Goal: Information Seeking & Learning: Learn about a topic

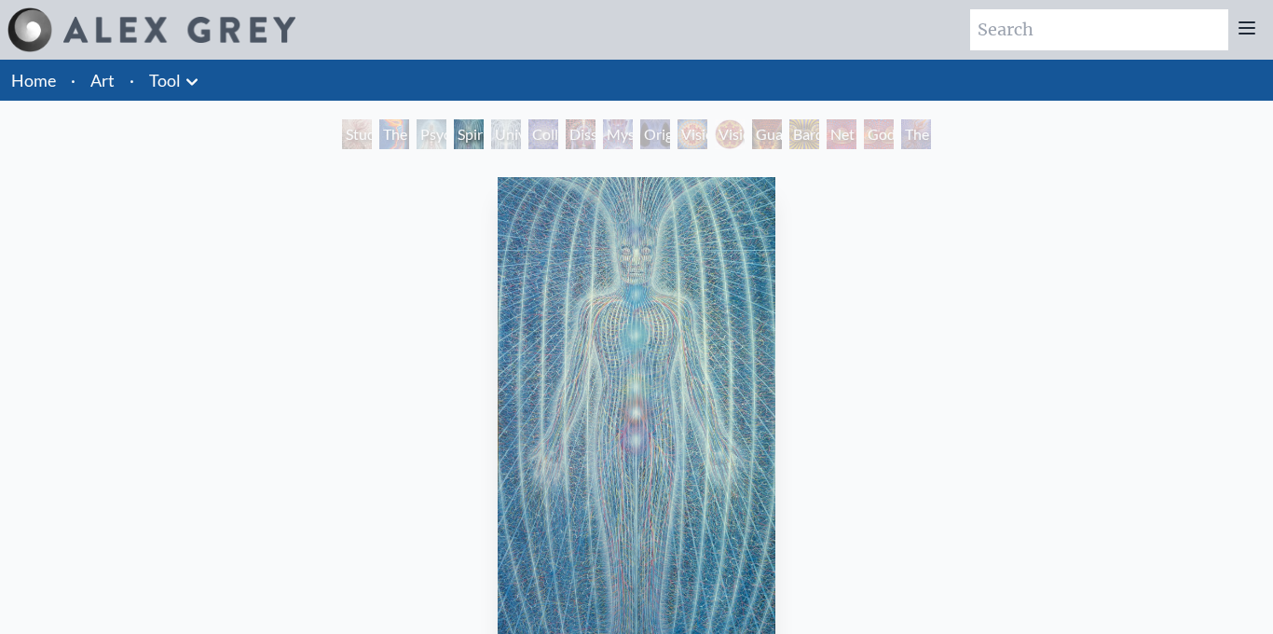
click at [417, 130] on div "Psychic Energy System" at bounding box center [432, 134] width 30 height 30
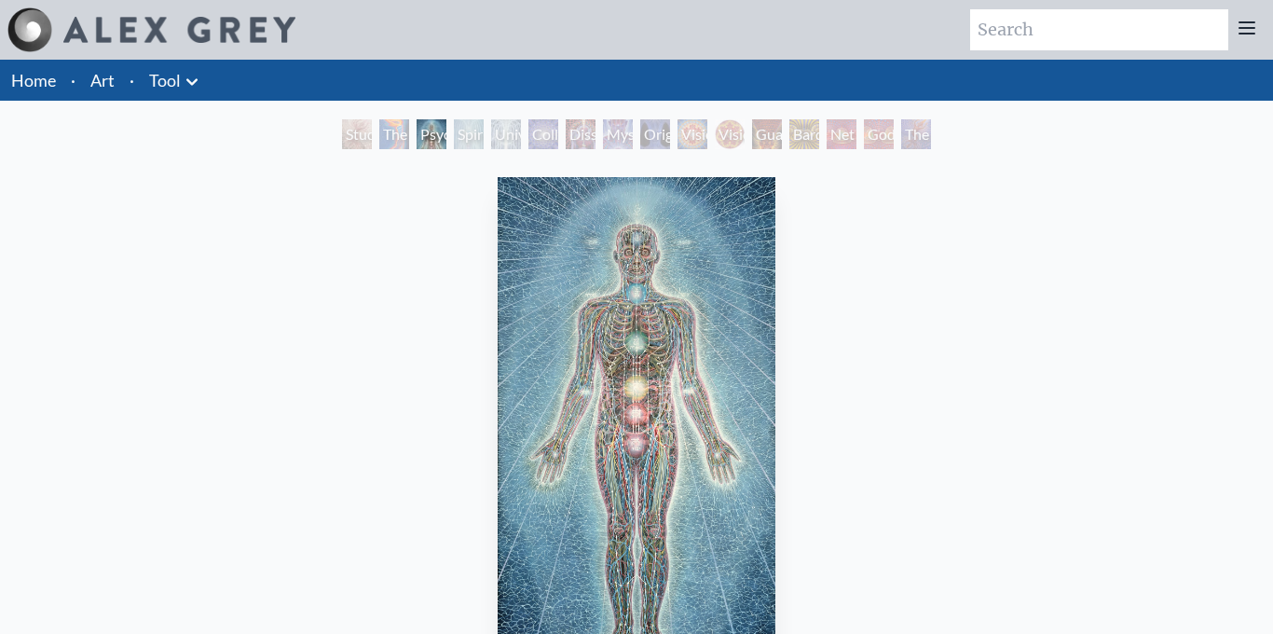
click at [595, 131] on div "Dissectional Art for Tool's Lateralus CD" at bounding box center [581, 134] width 30 height 30
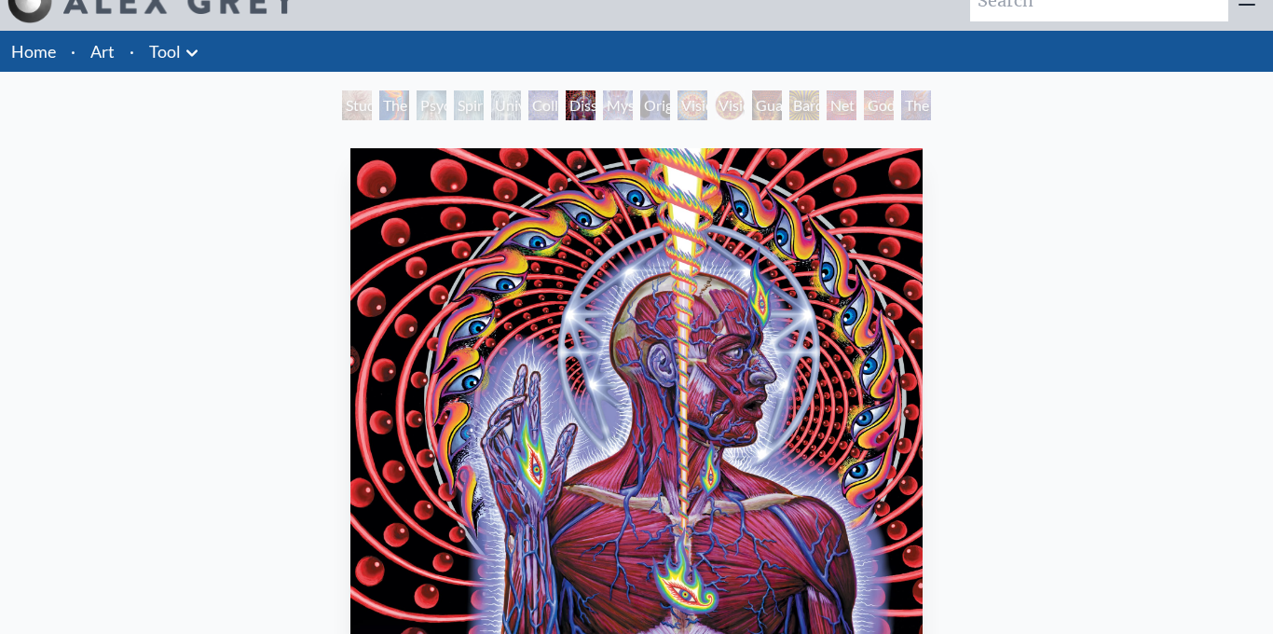
scroll to position [4, 0]
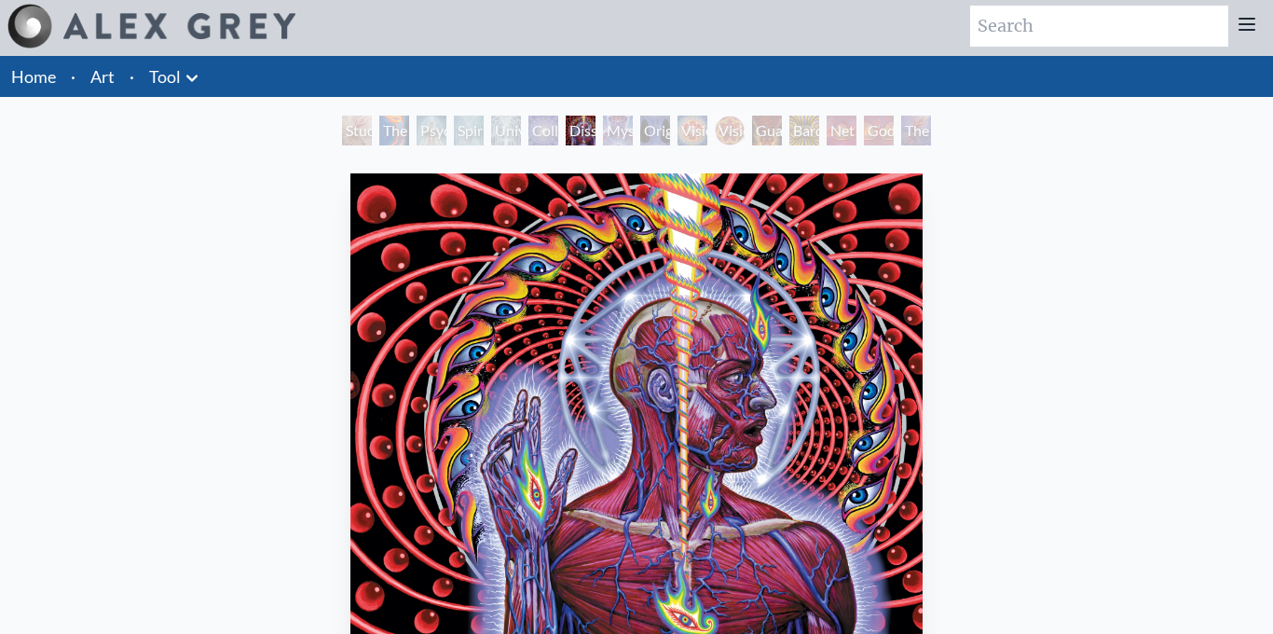
click at [688, 124] on div "Vision Crystal" at bounding box center [692, 131] width 30 height 30
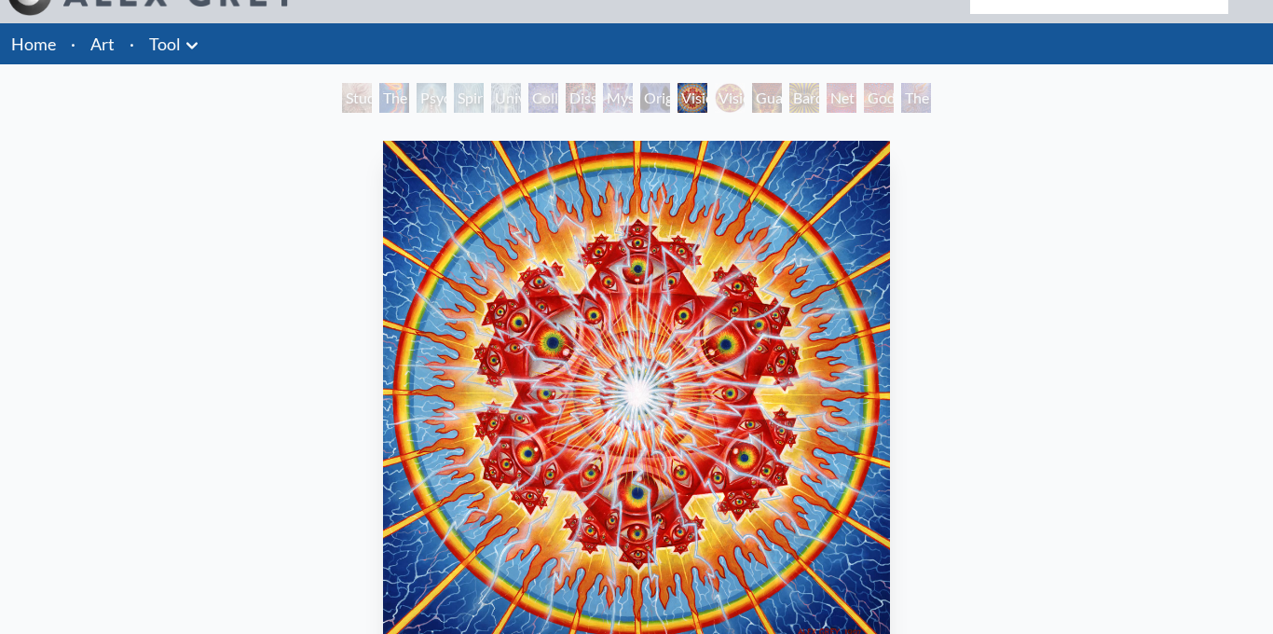
scroll to position [18, 0]
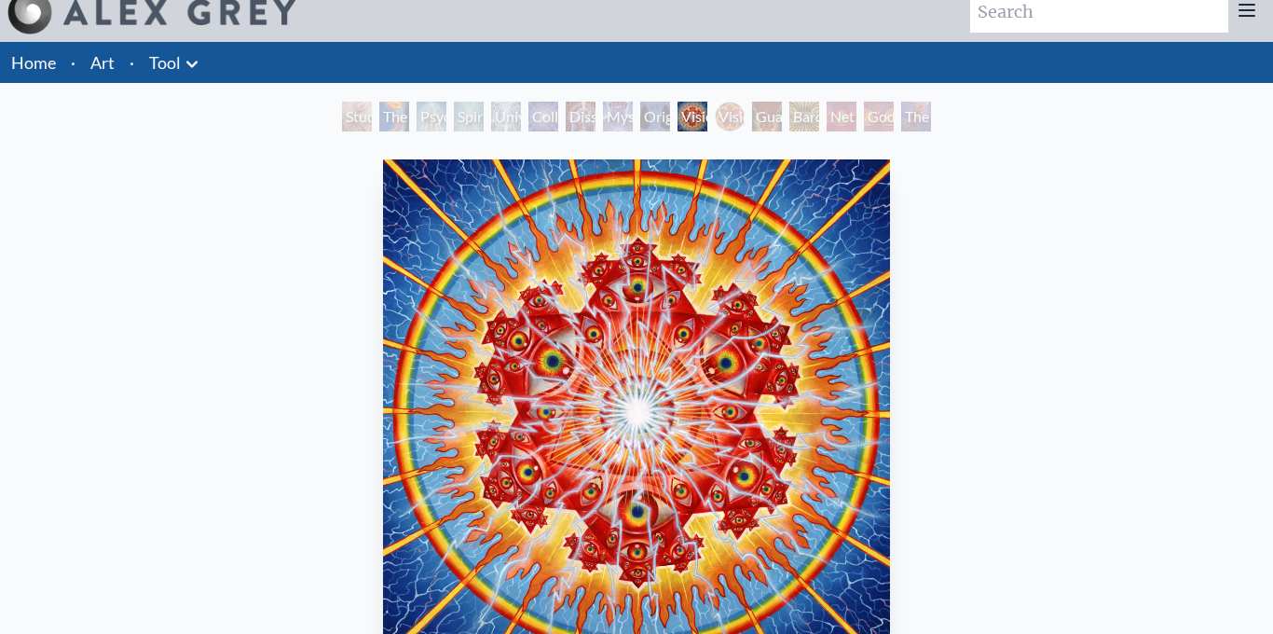
click at [835, 115] on div "Net of Being" at bounding box center [842, 117] width 30 height 30
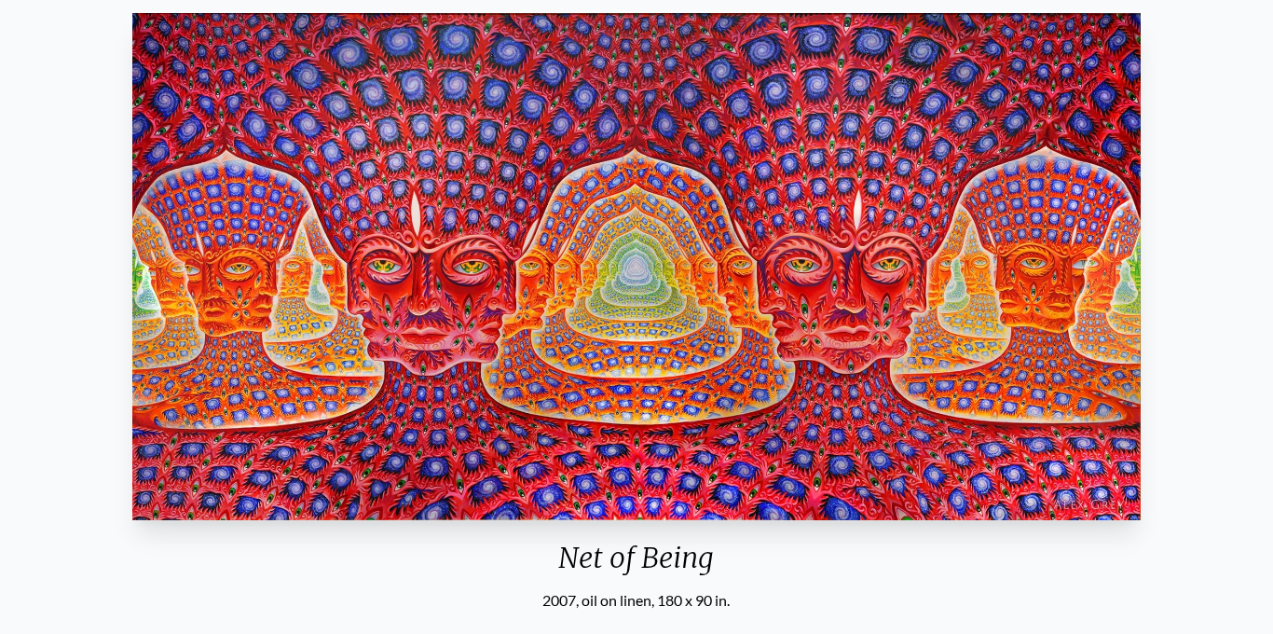
scroll to position [199, 0]
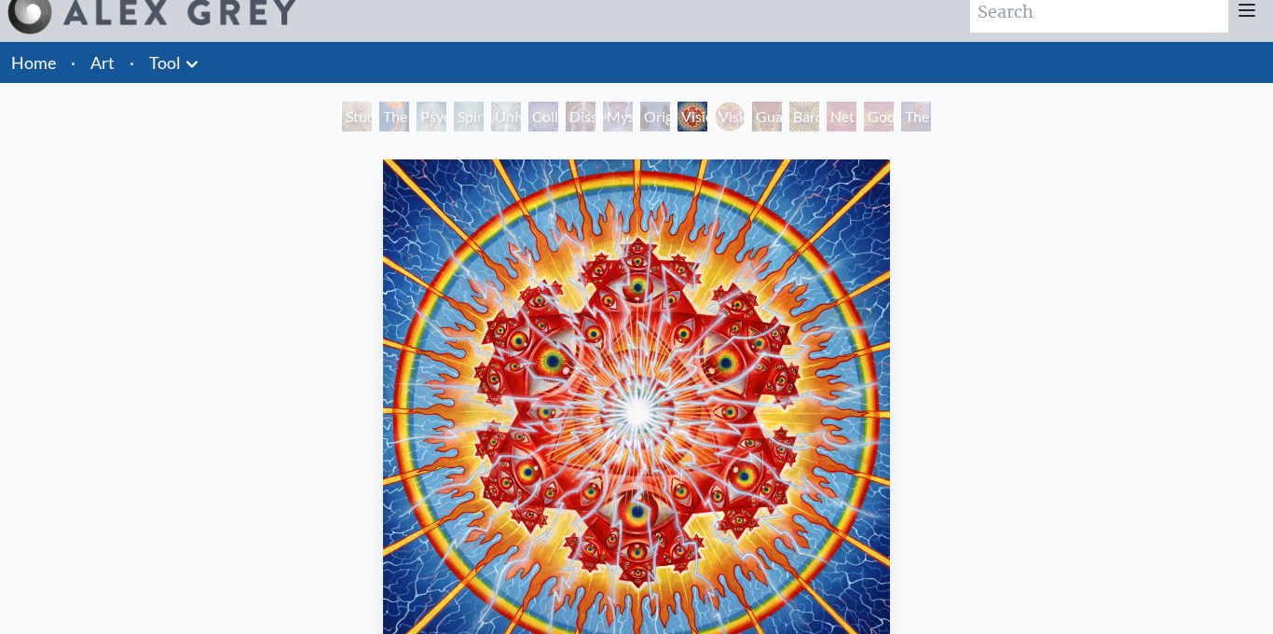
scroll to position [4, 0]
